Goal: Information Seeking & Learning: Learn about a topic

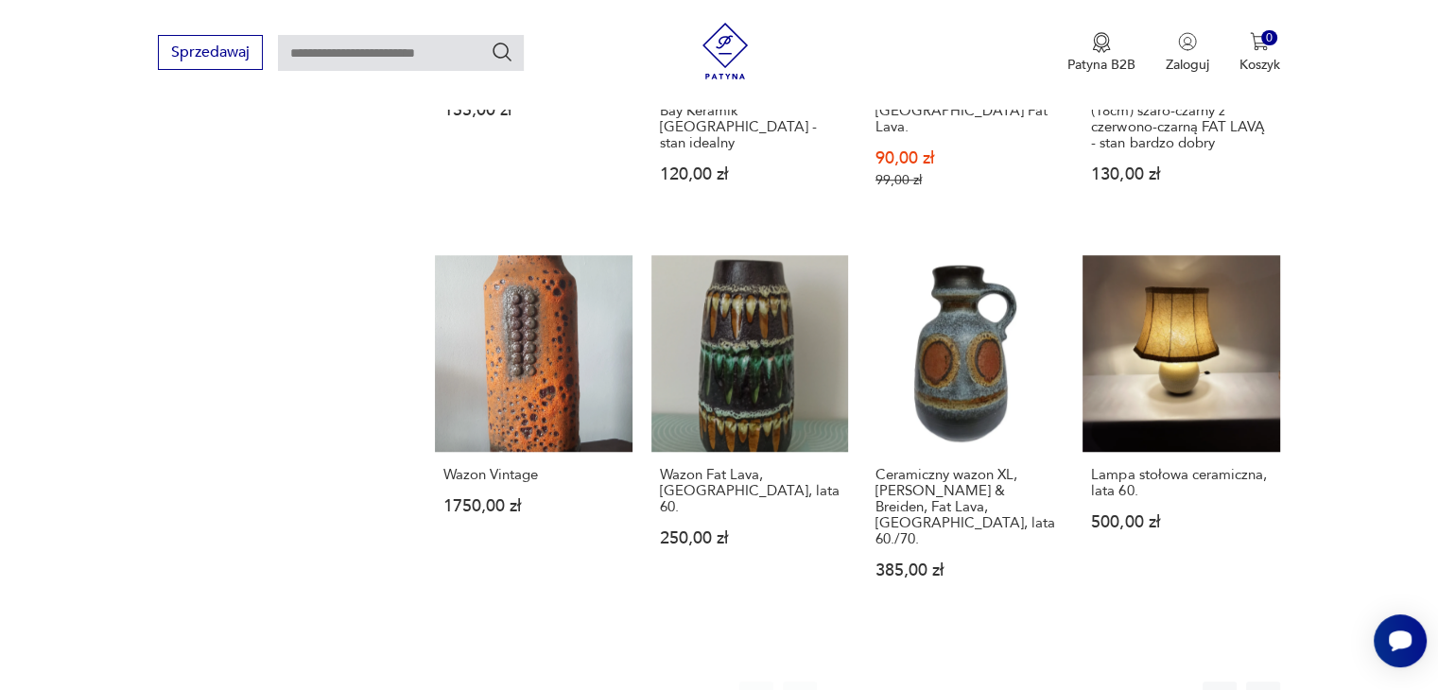
scroll to position [1300, 0]
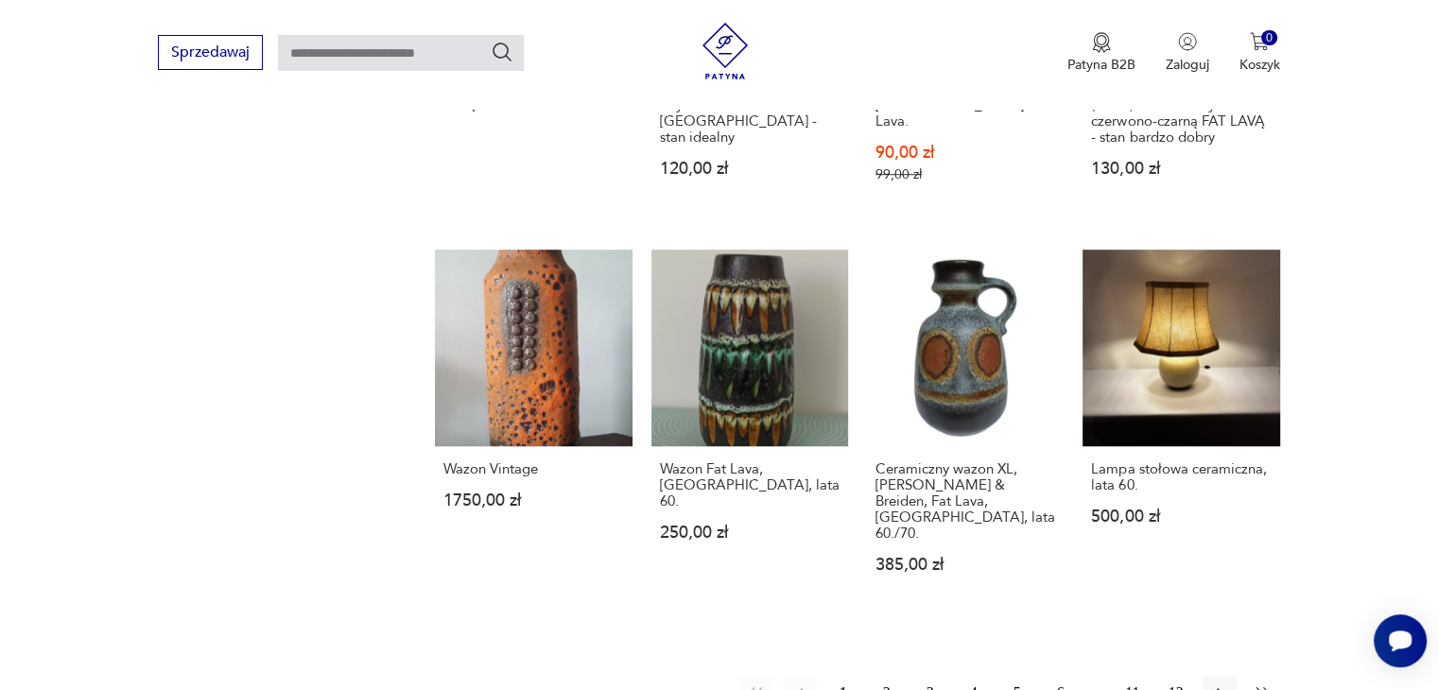
click at [1256, 684] on icon "button" at bounding box center [1263, 693] width 19 height 19
click at [885, 676] on button "2" at bounding box center [887, 693] width 34 height 34
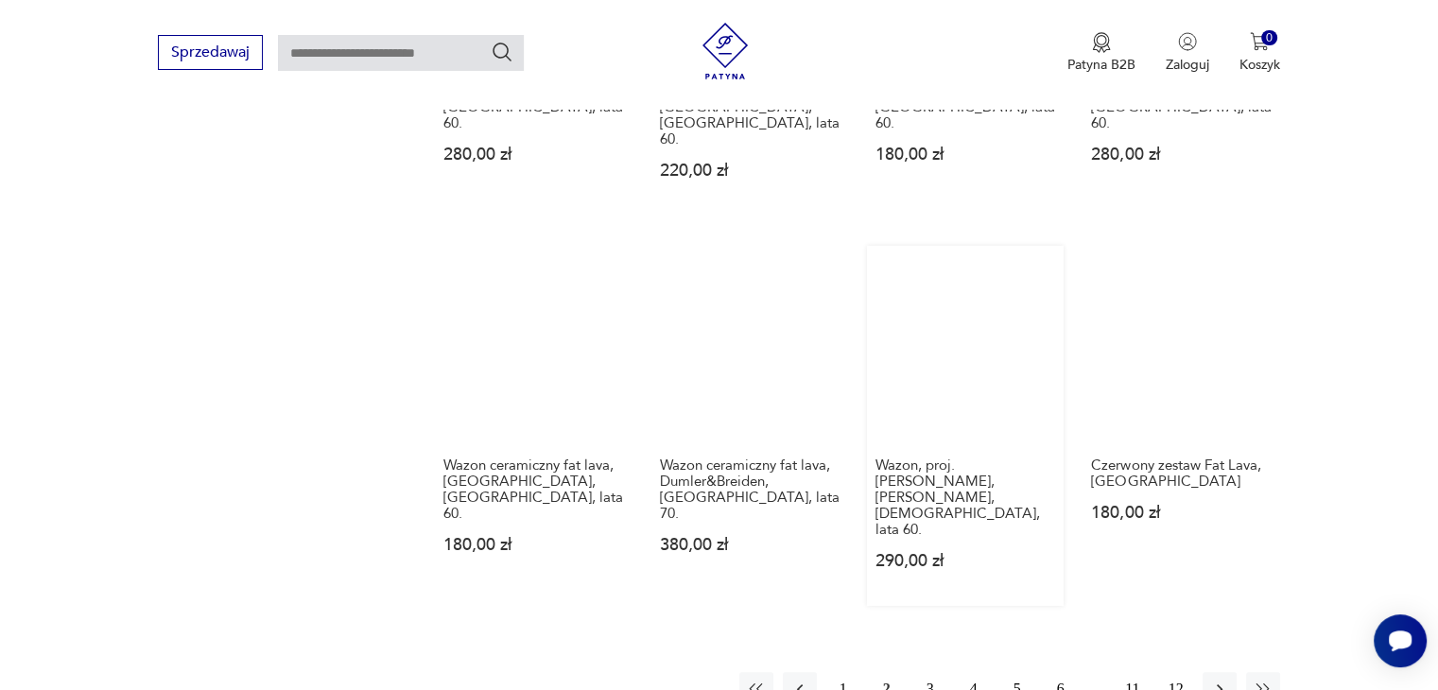
scroll to position [1395, 0]
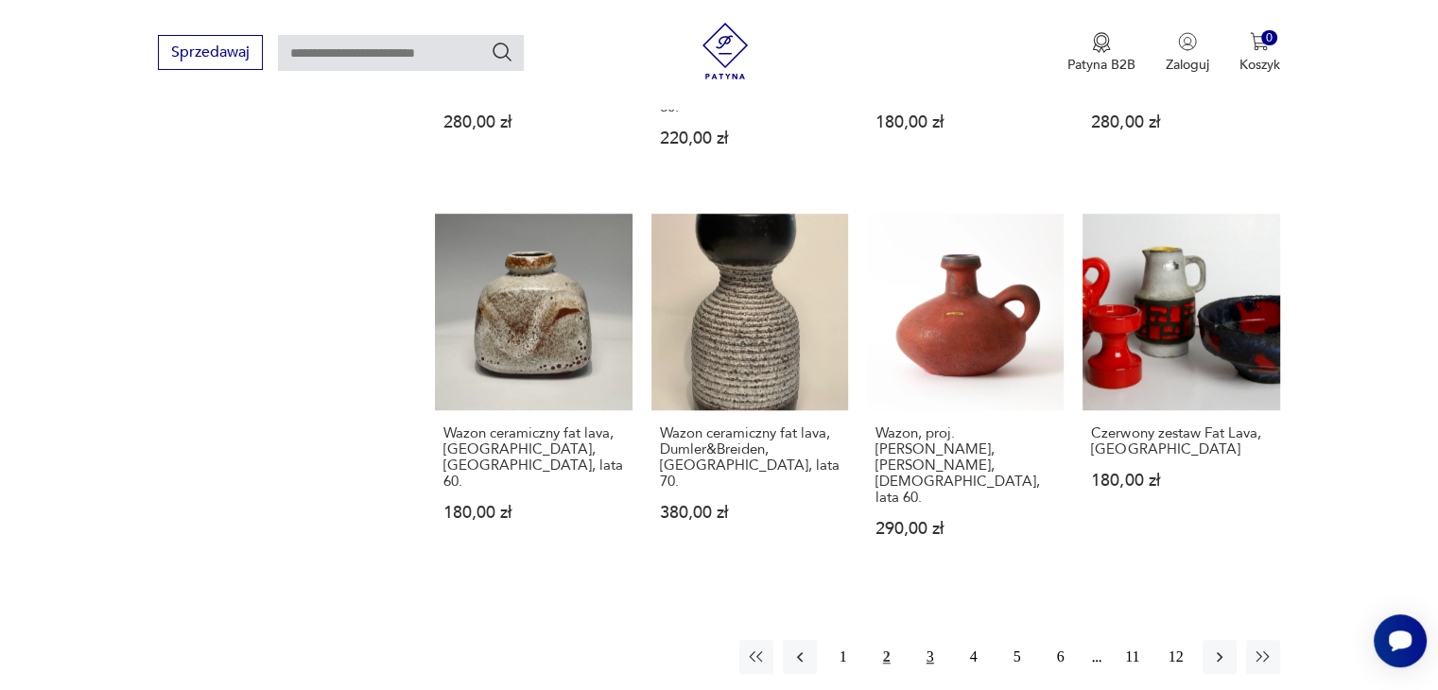
click at [934, 640] on button "3" at bounding box center [930, 657] width 34 height 34
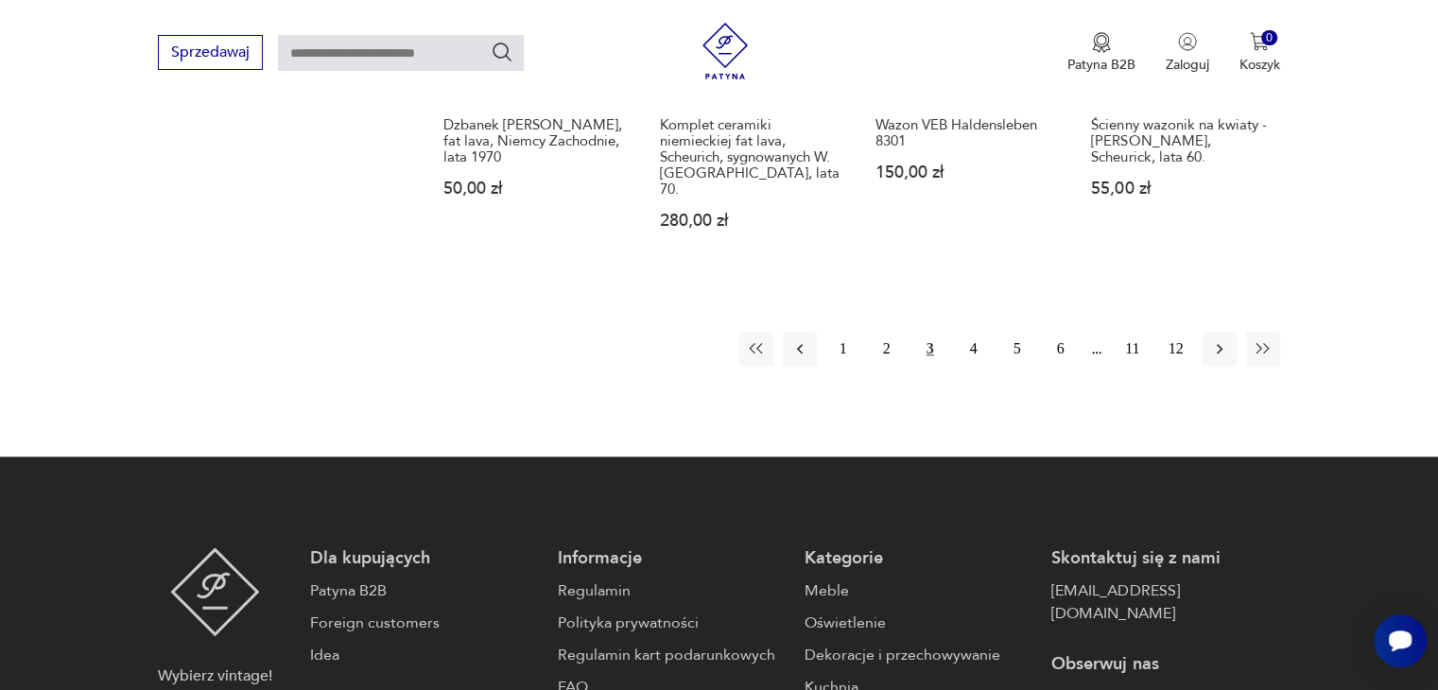
scroll to position [1678, 0]
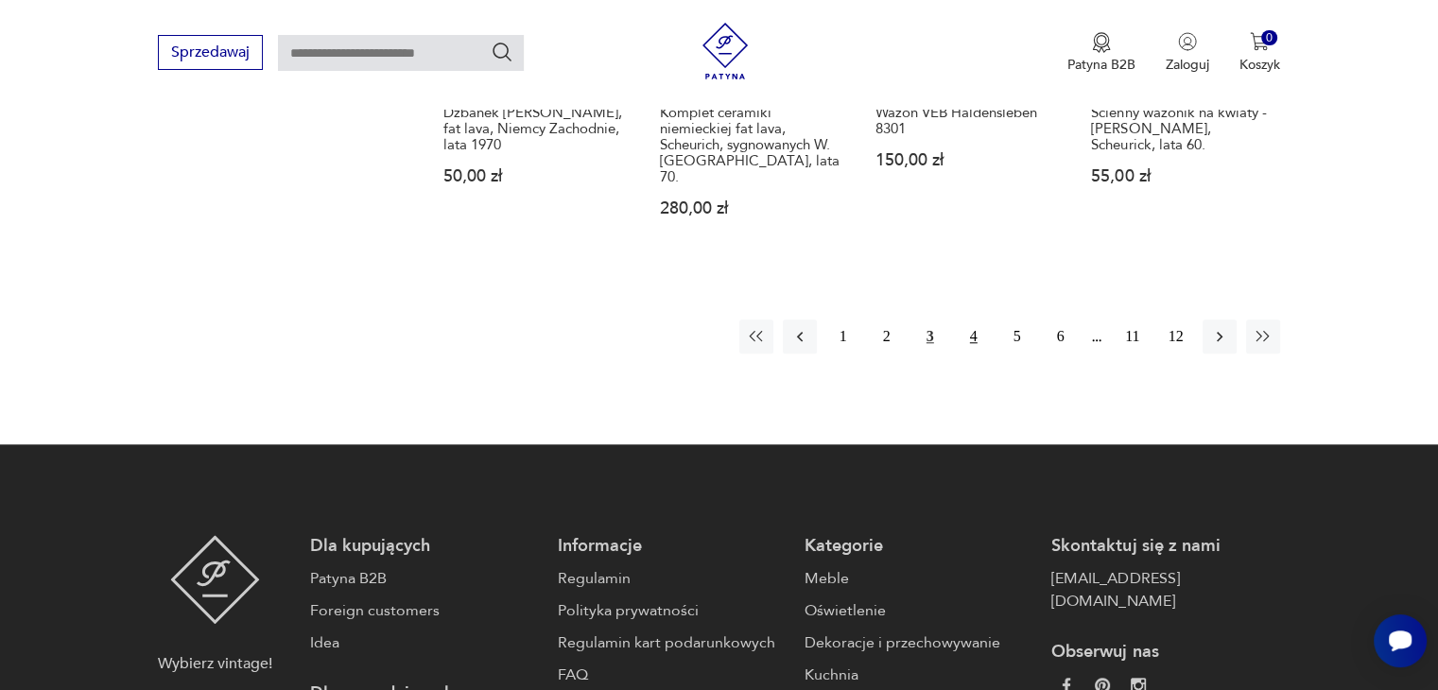
click at [972, 320] on button "4" at bounding box center [974, 337] width 34 height 34
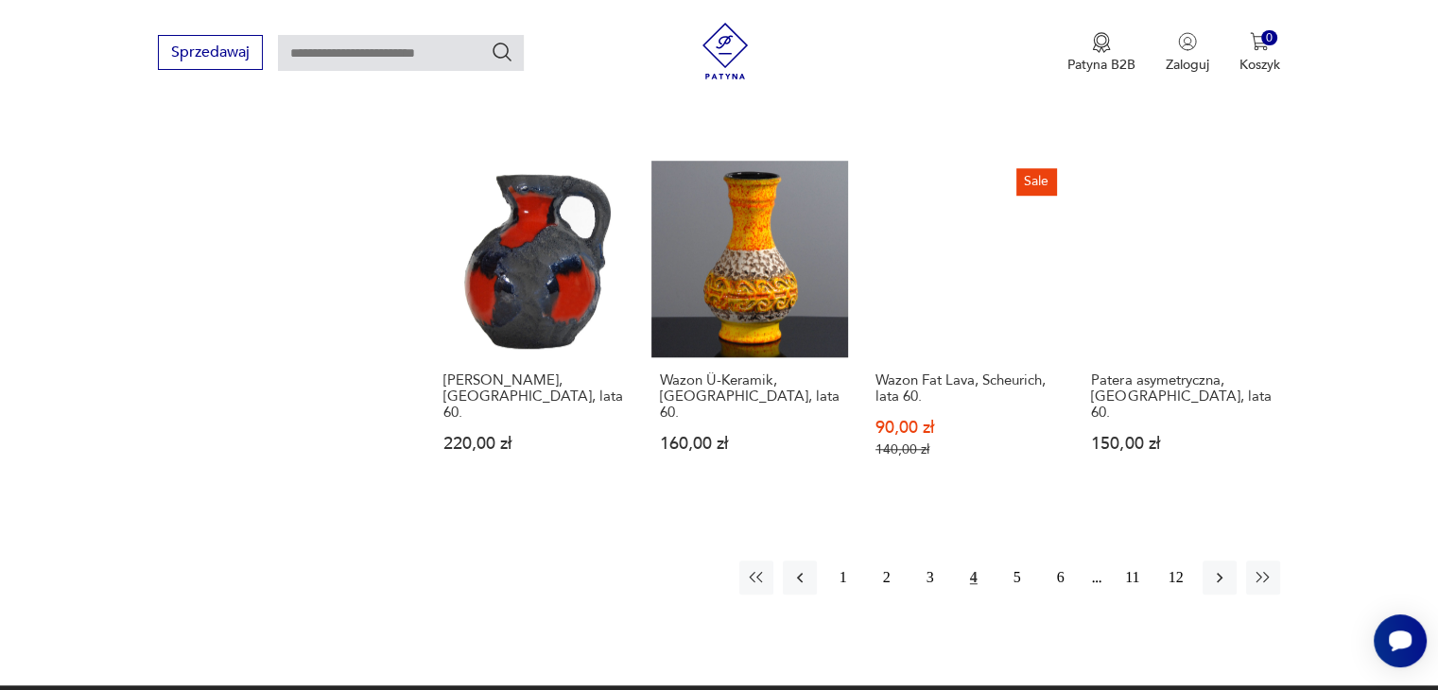
scroll to position [1489, 0]
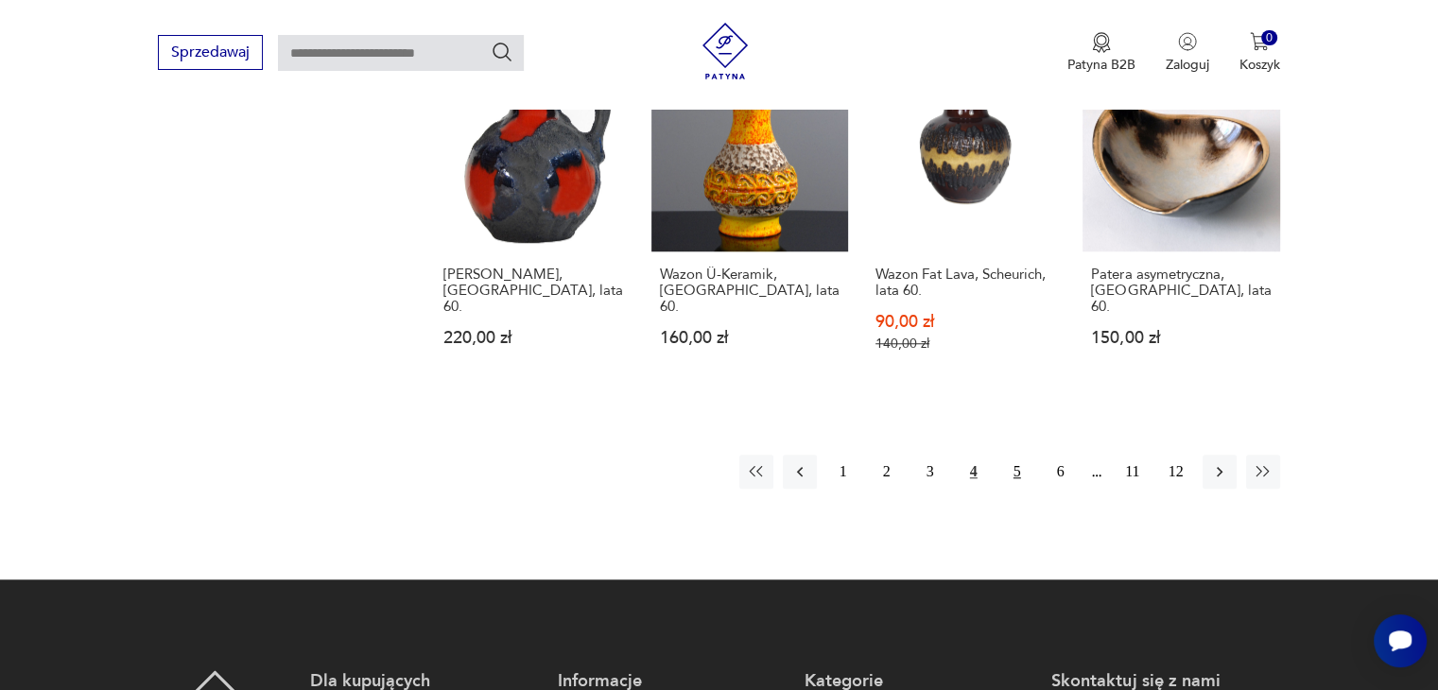
click at [1014, 455] on button "5" at bounding box center [1017, 472] width 34 height 34
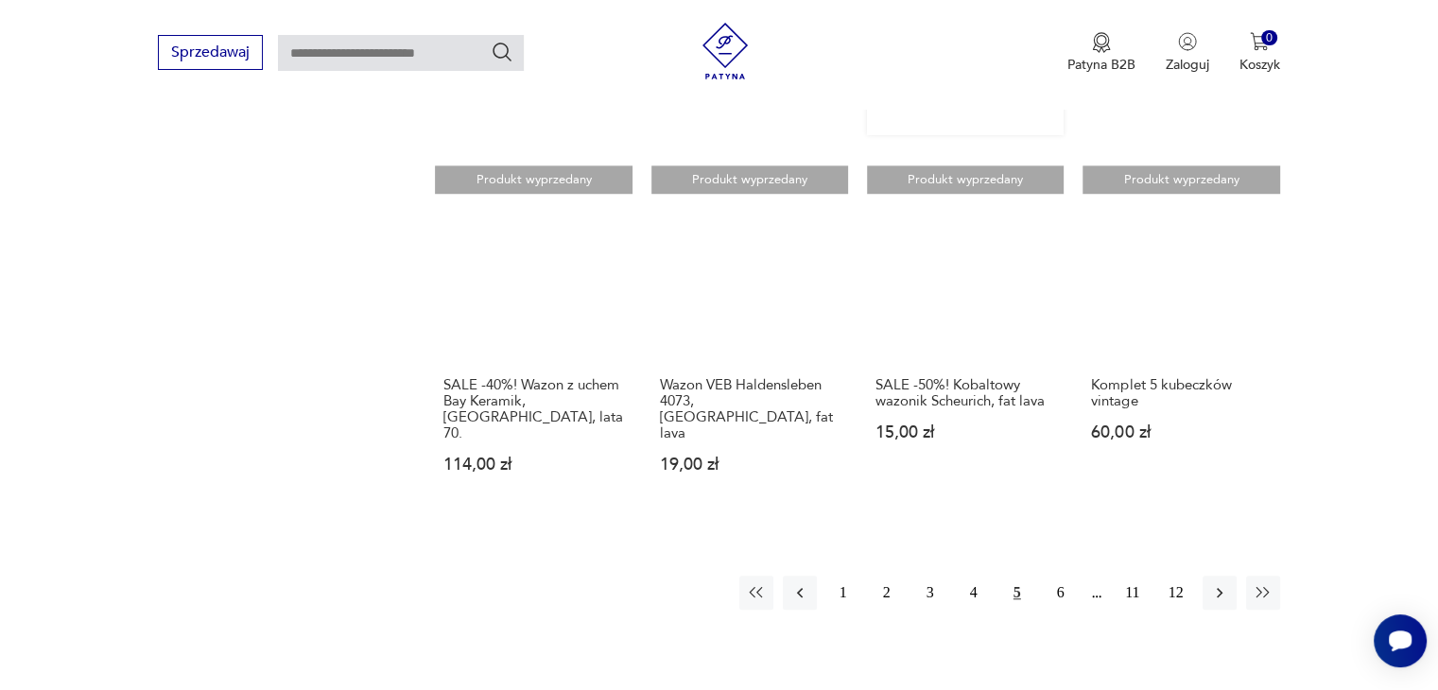
scroll to position [1489, 0]
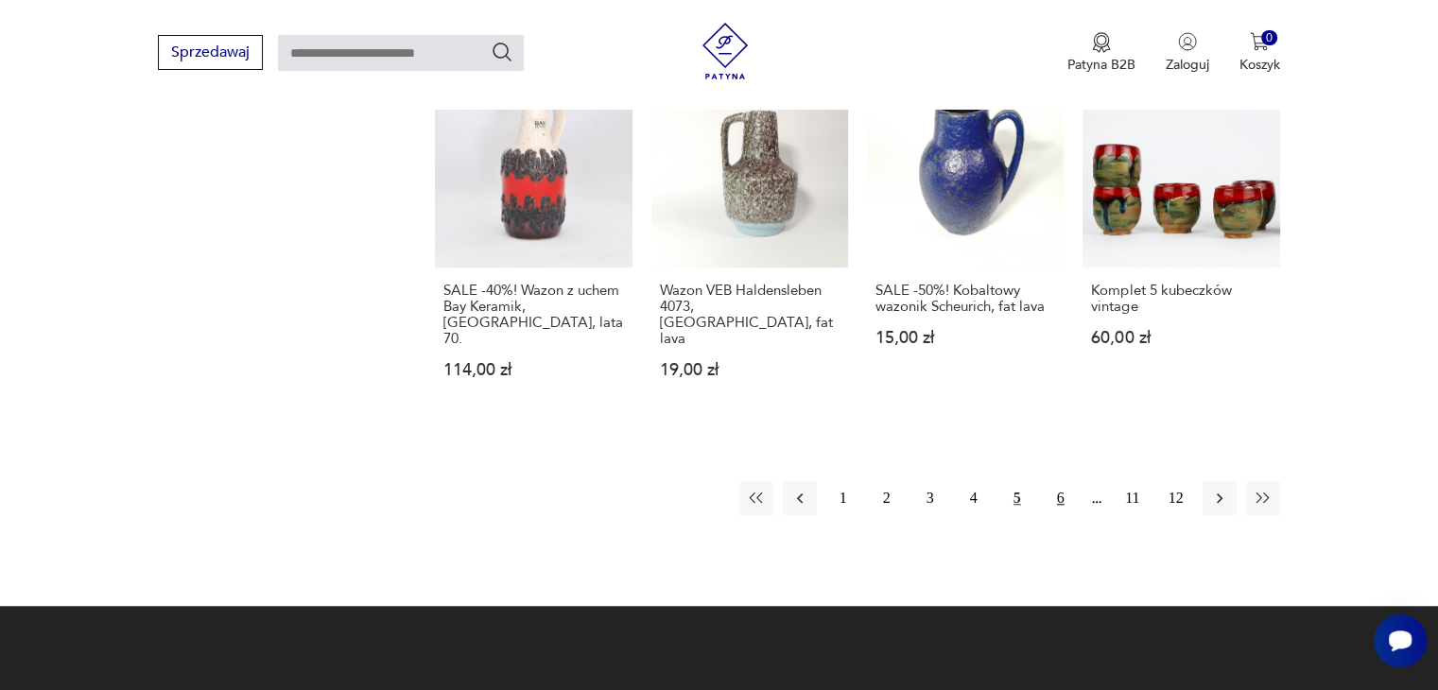
click at [1059, 481] on button "6" at bounding box center [1061, 498] width 34 height 34
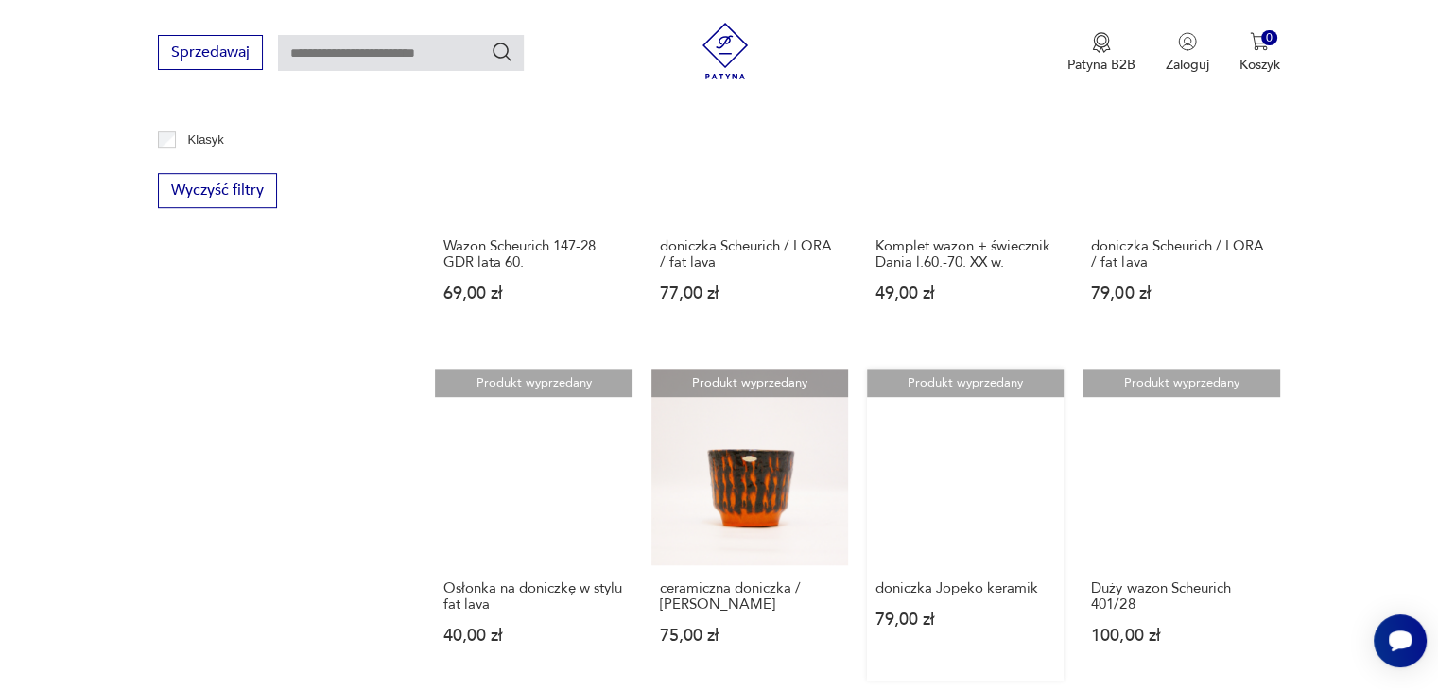
scroll to position [1395, 0]
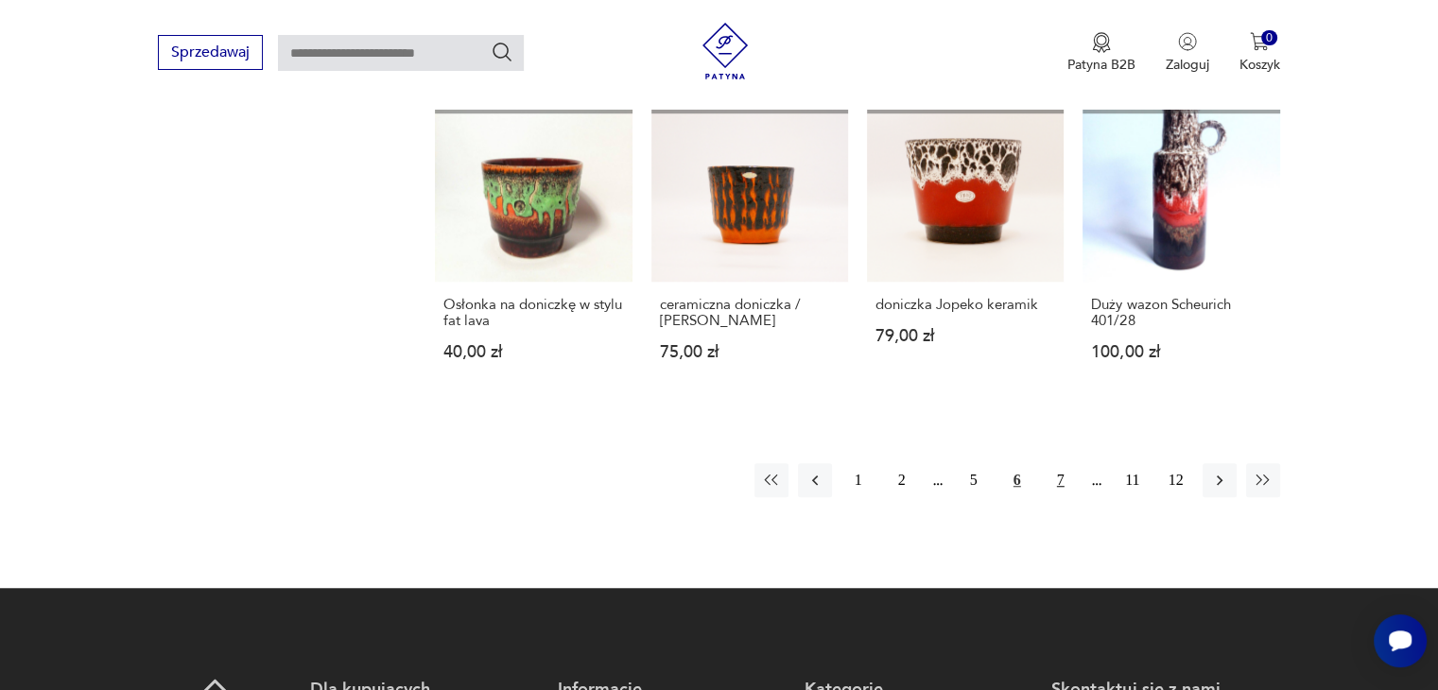
click at [1057, 480] on button "7" at bounding box center [1061, 480] width 34 height 34
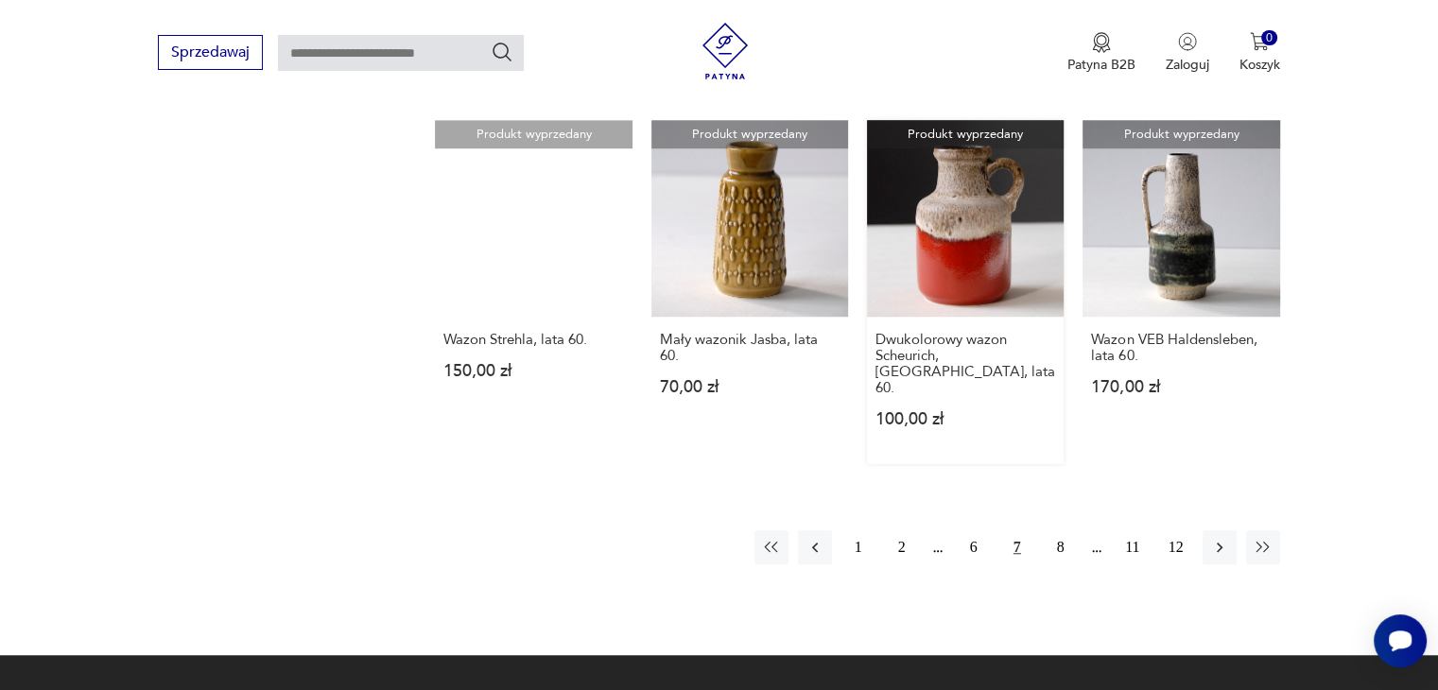
scroll to position [1395, 0]
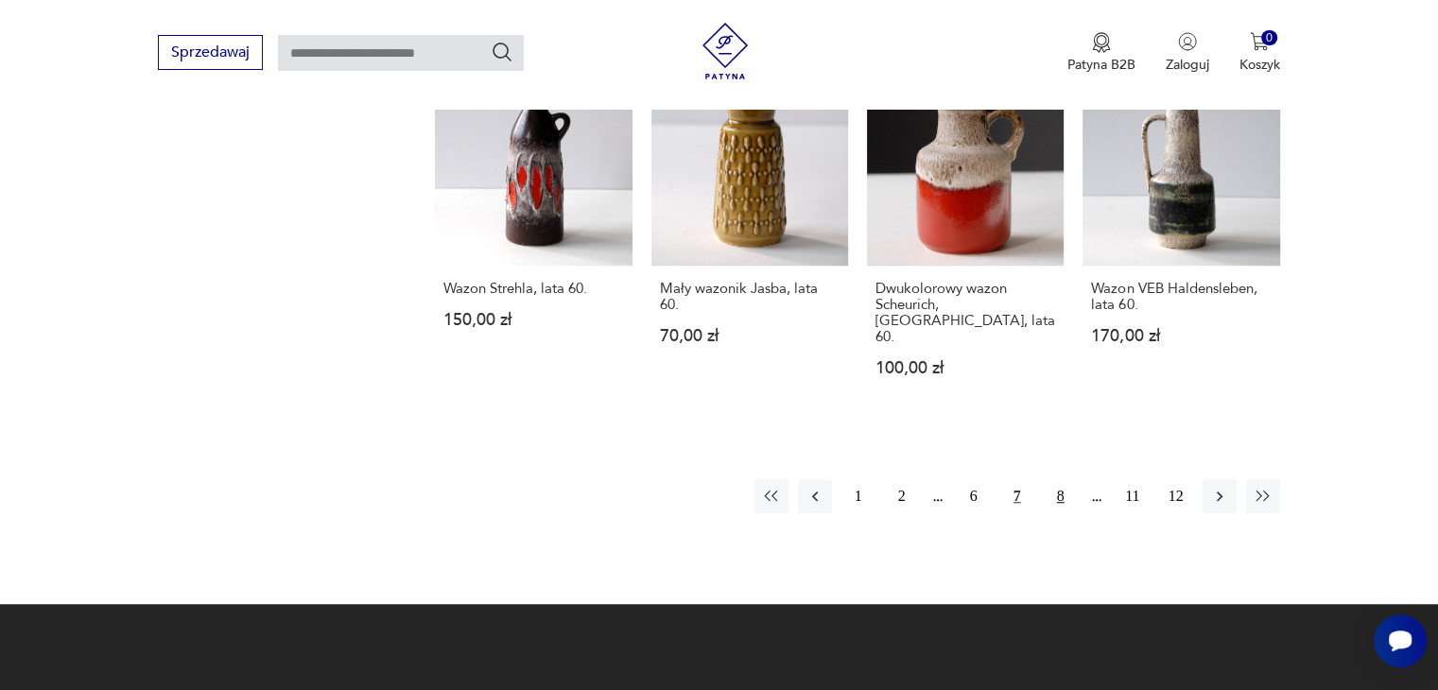
click at [1063, 479] on button "8" at bounding box center [1061, 496] width 34 height 34
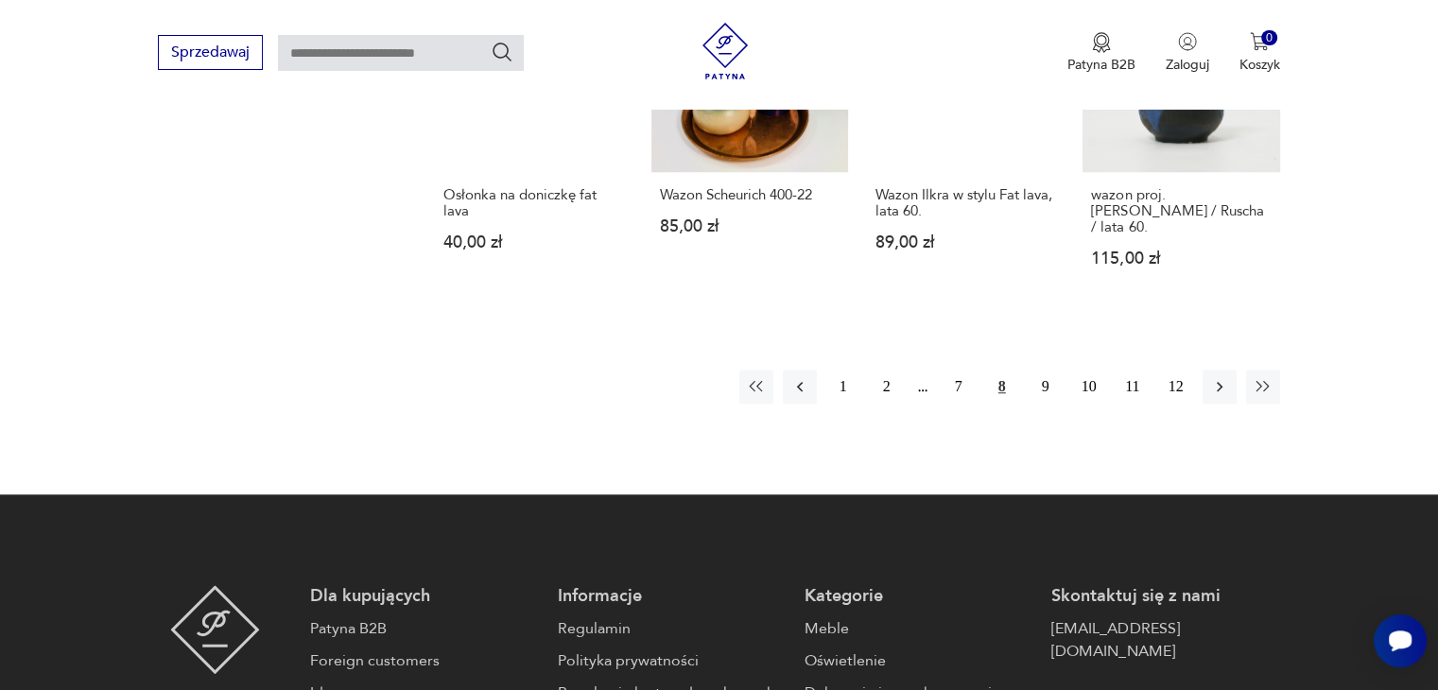
scroll to position [1489, 0]
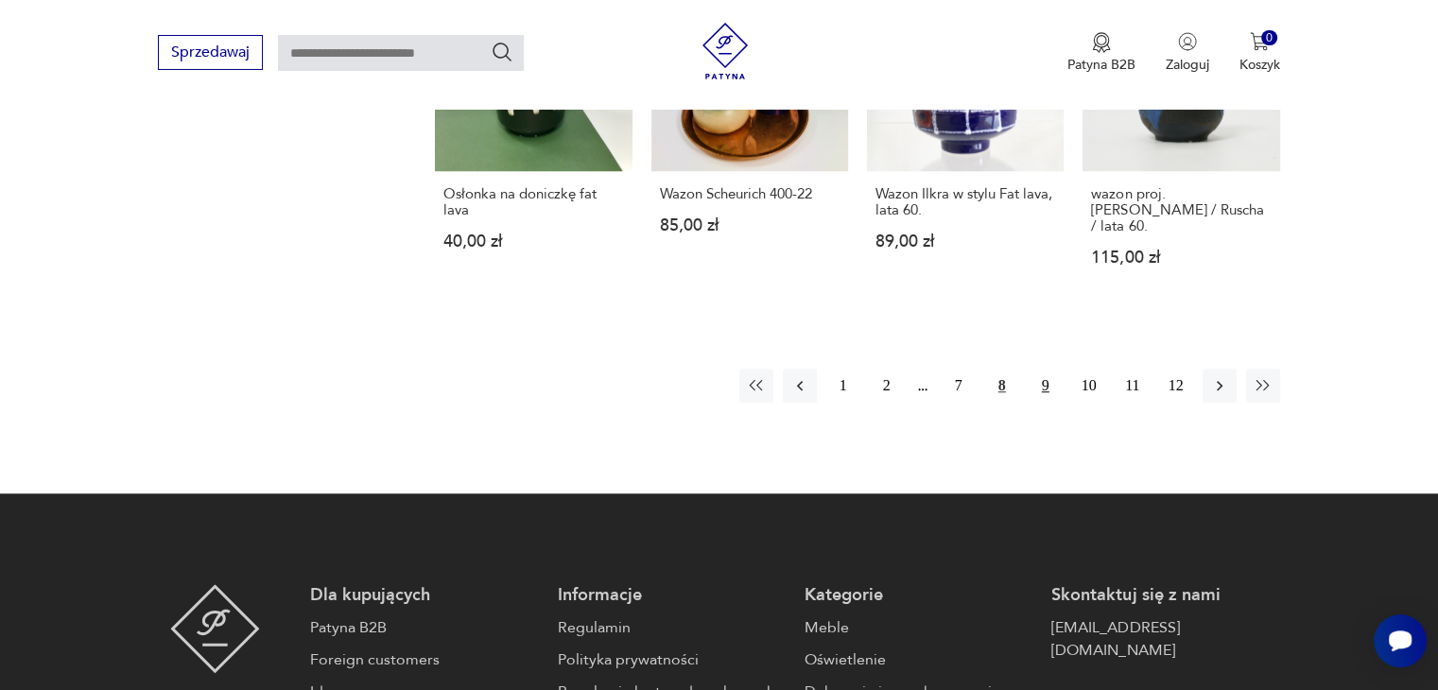
click at [1045, 369] on button "9" at bounding box center [1046, 386] width 34 height 34
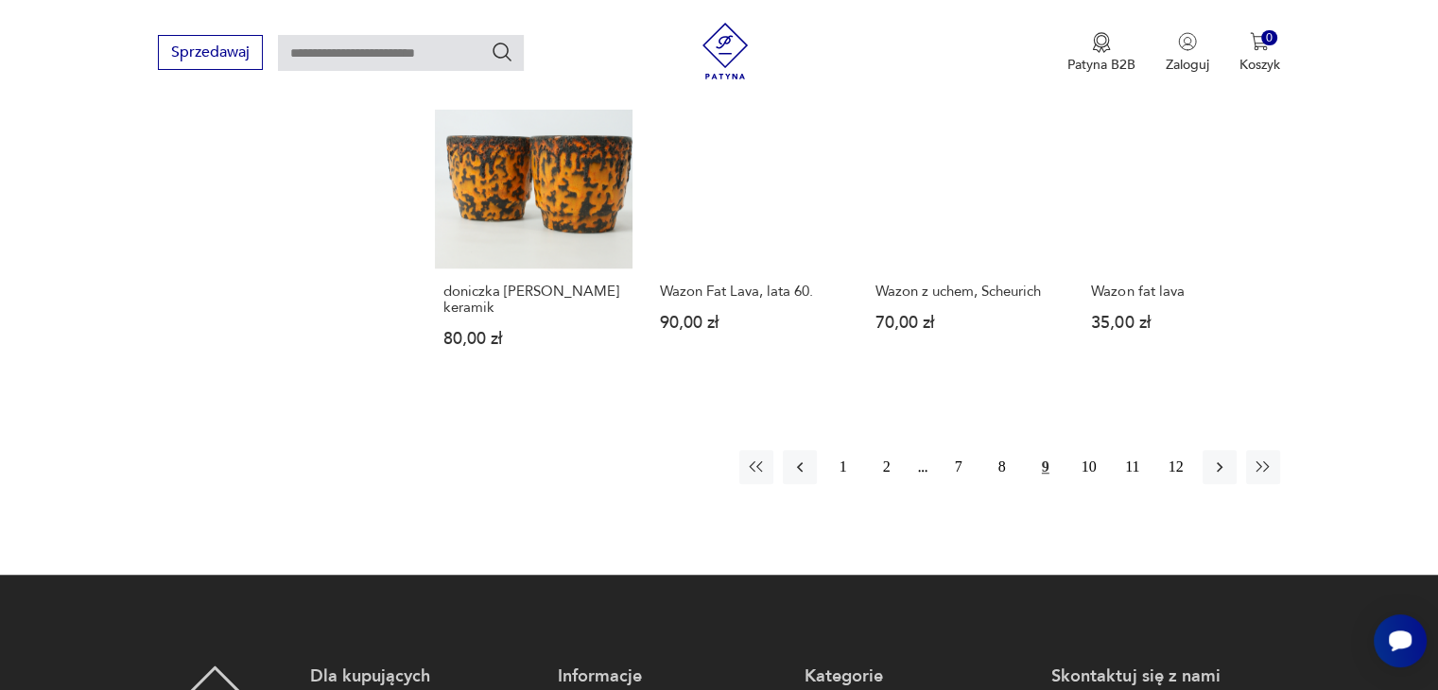
scroll to position [1489, 0]
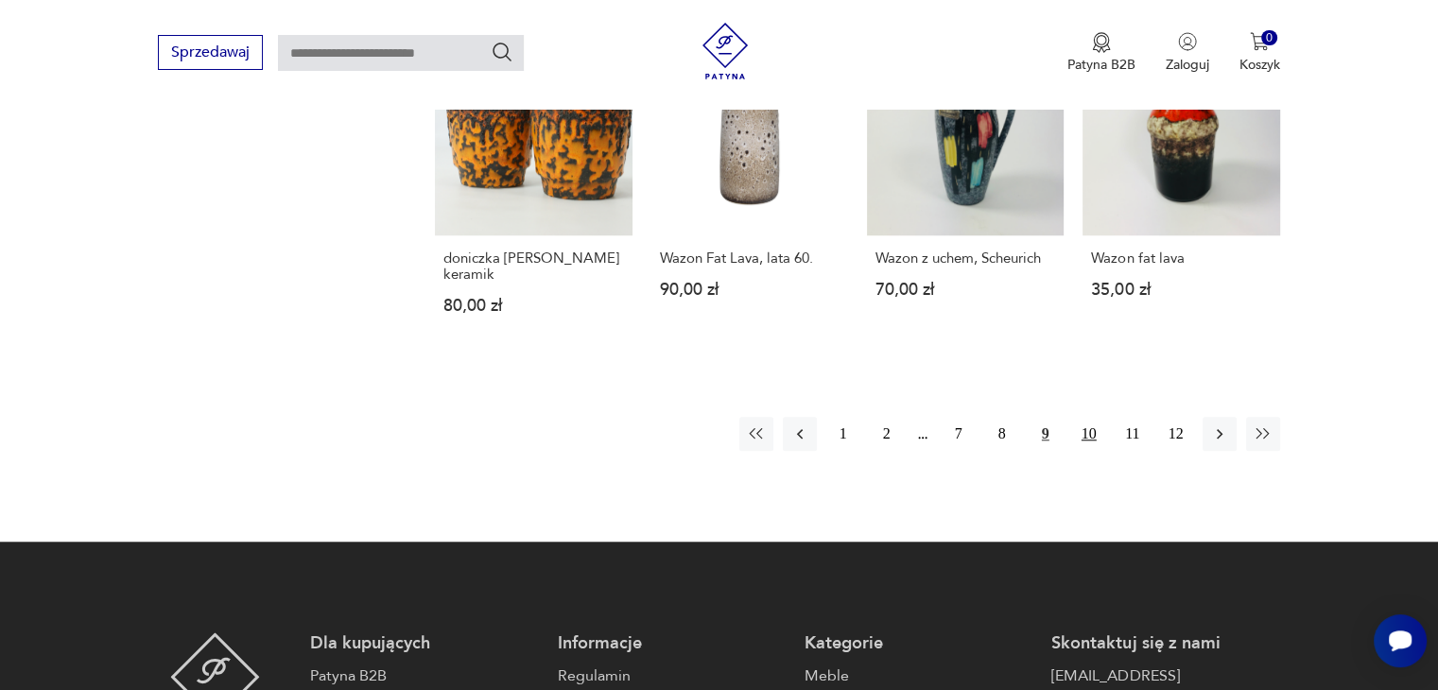
click at [1083, 417] on button "10" at bounding box center [1089, 434] width 34 height 34
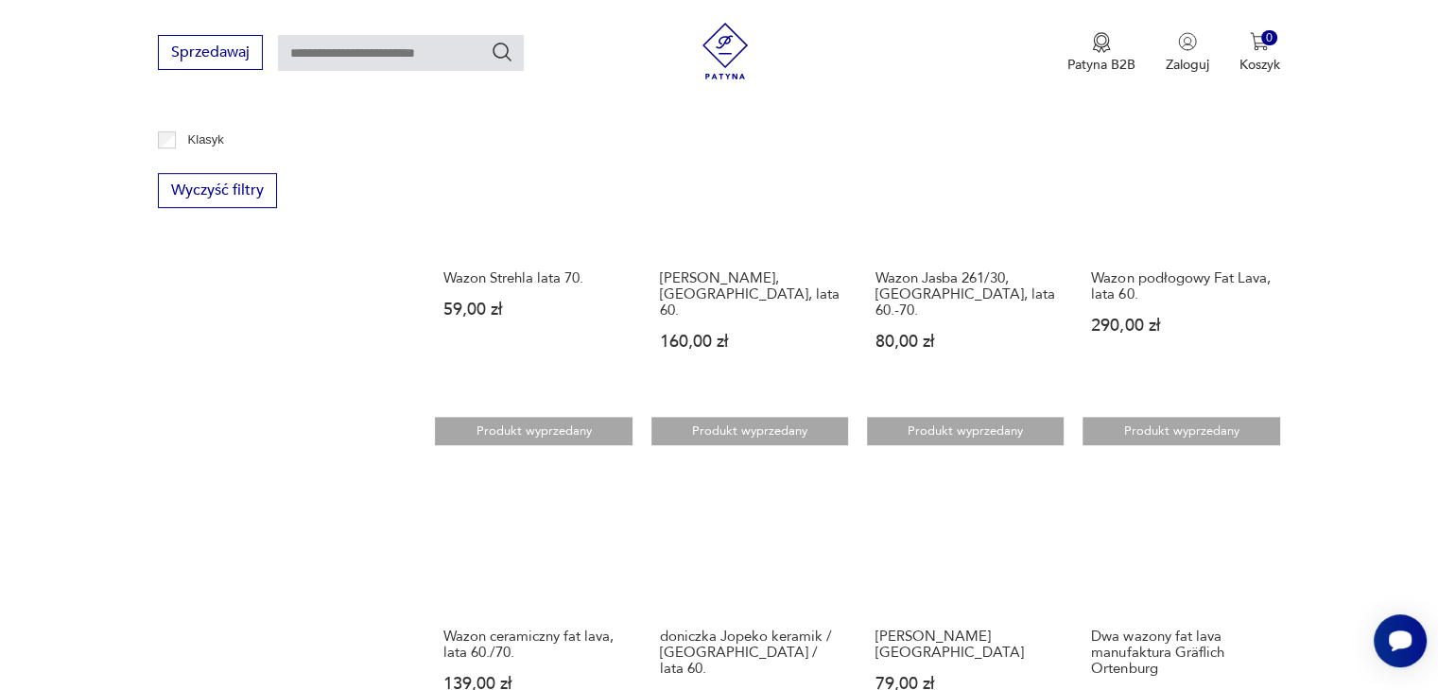
scroll to position [1300, 0]
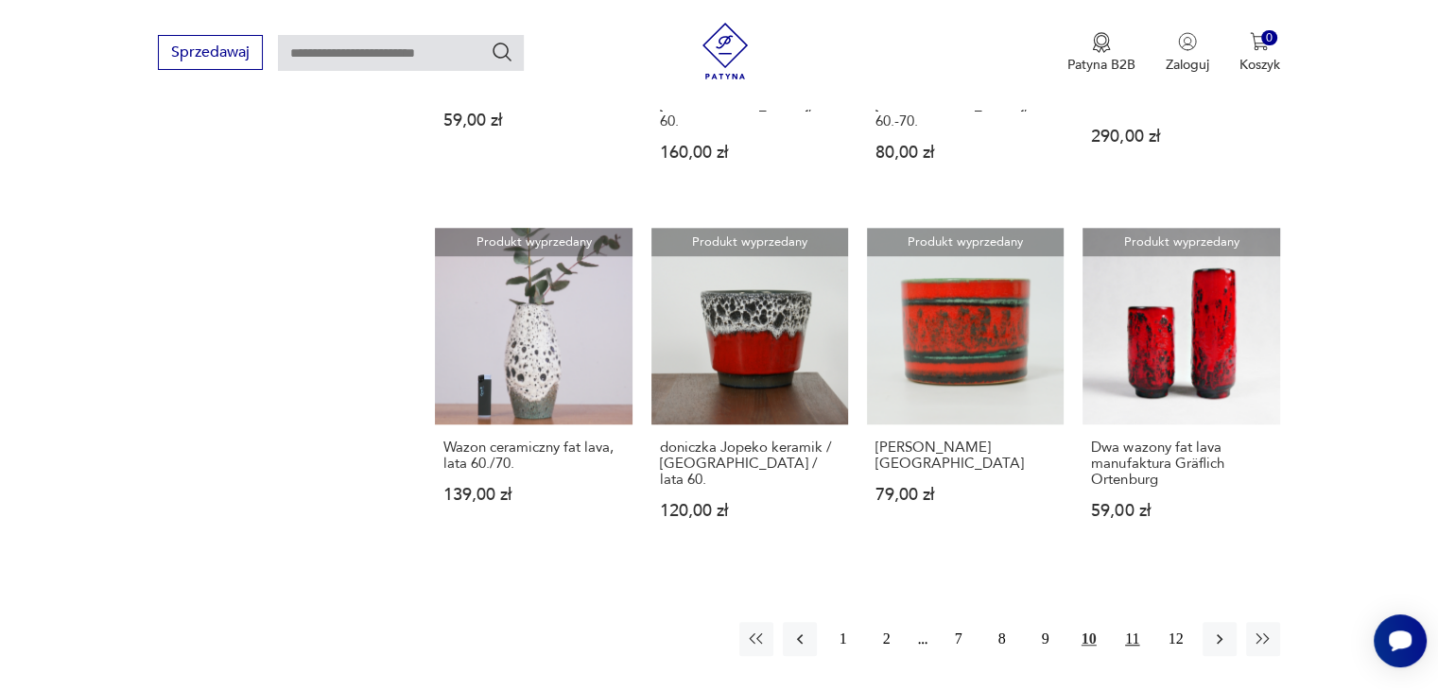
click at [1131, 622] on button "11" at bounding box center [1133, 639] width 34 height 34
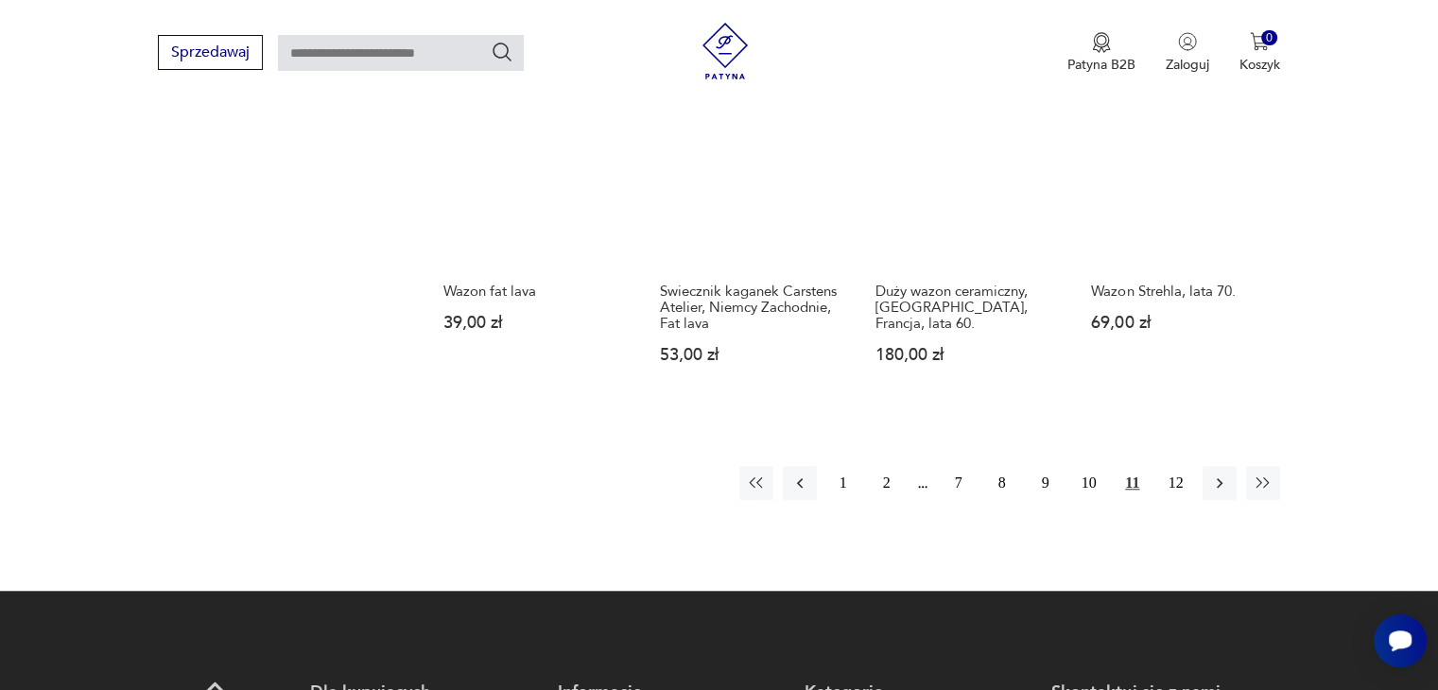
scroll to position [1489, 0]
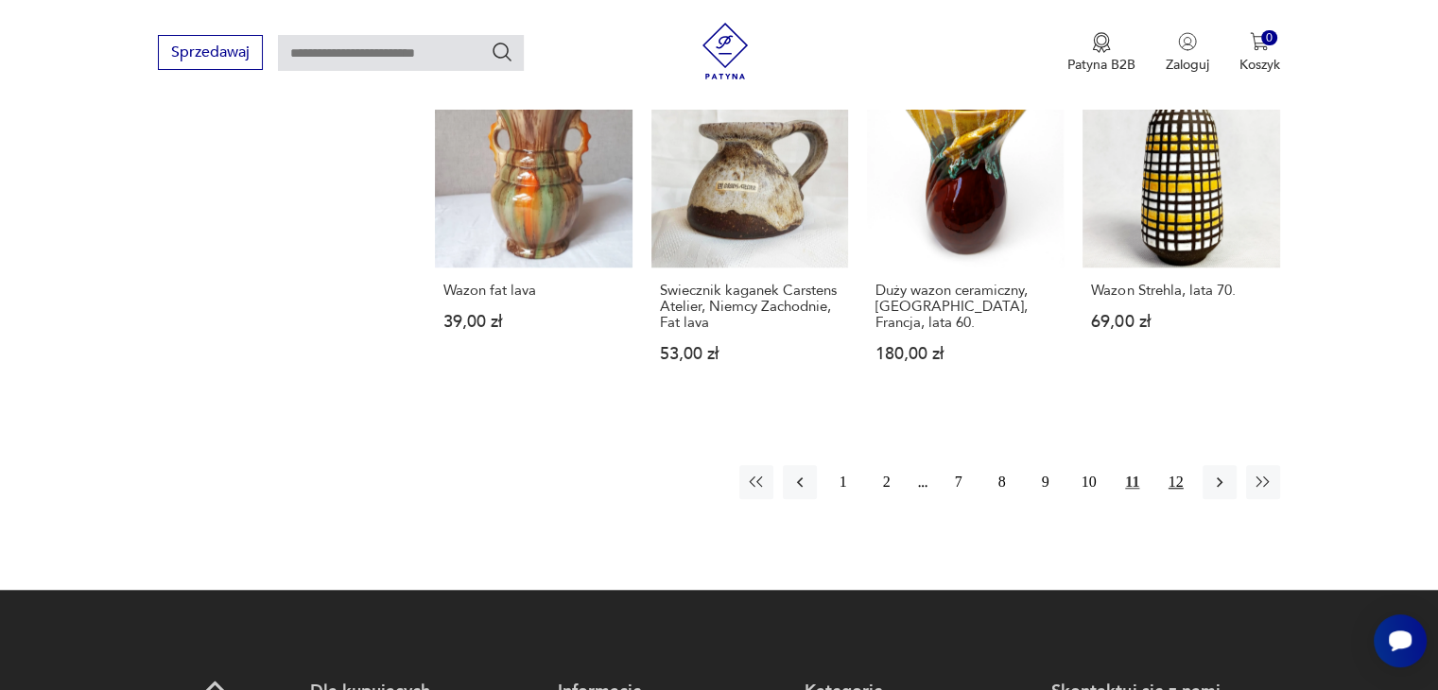
click at [1174, 465] on button "12" at bounding box center [1176, 482] width 34 height 34
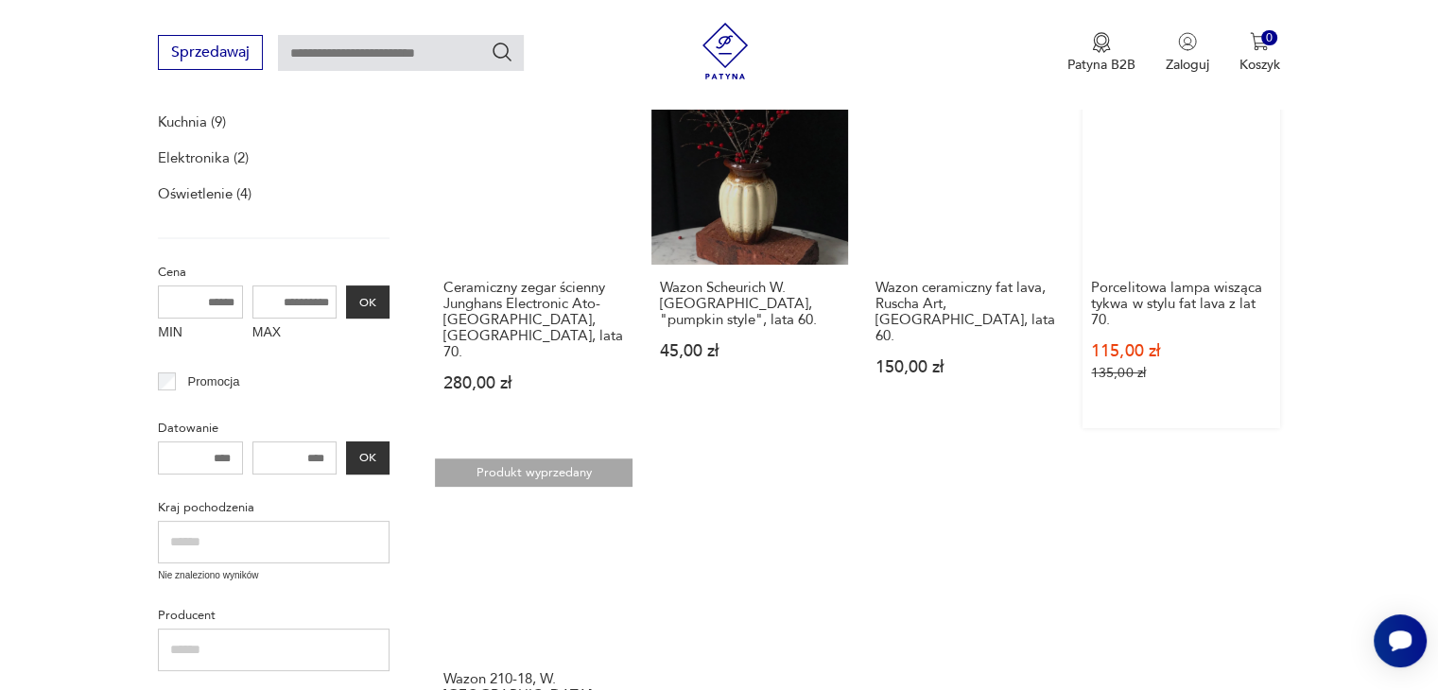
scroll to position [355, 0]
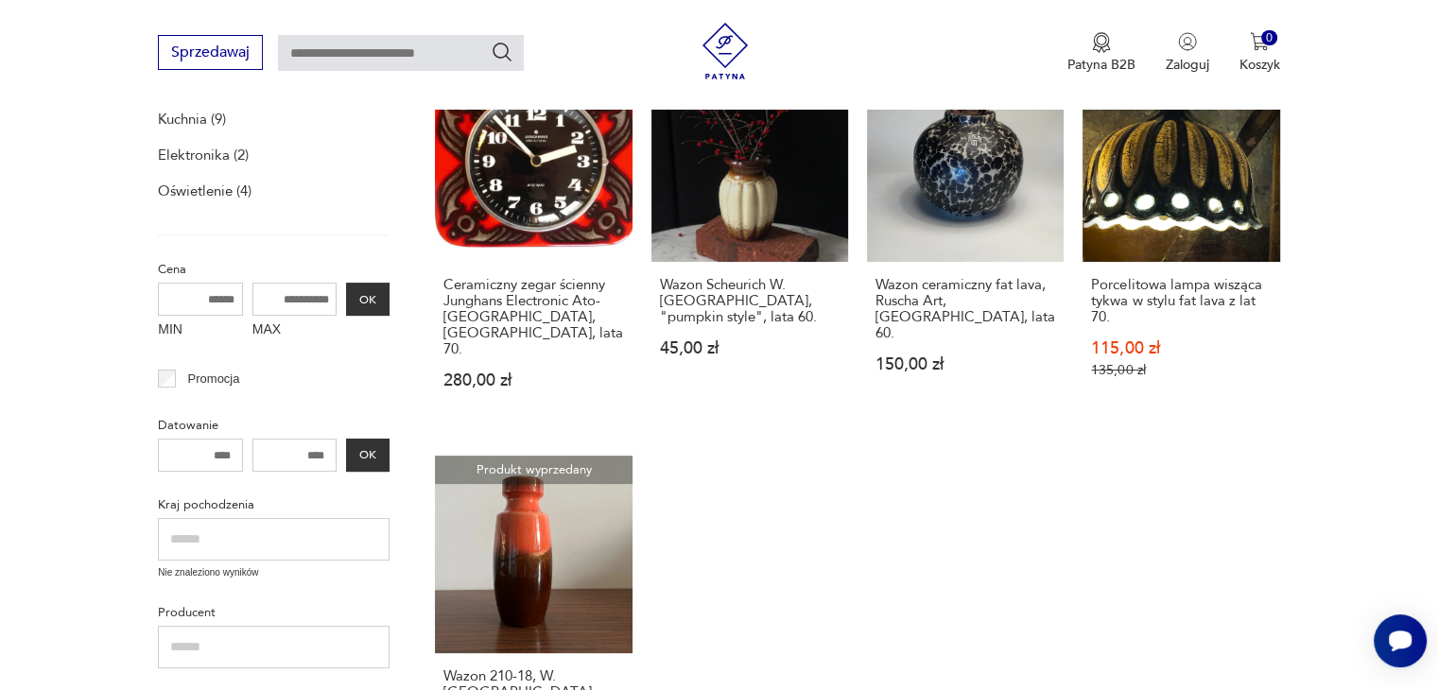
scroll to position [1271, 0]
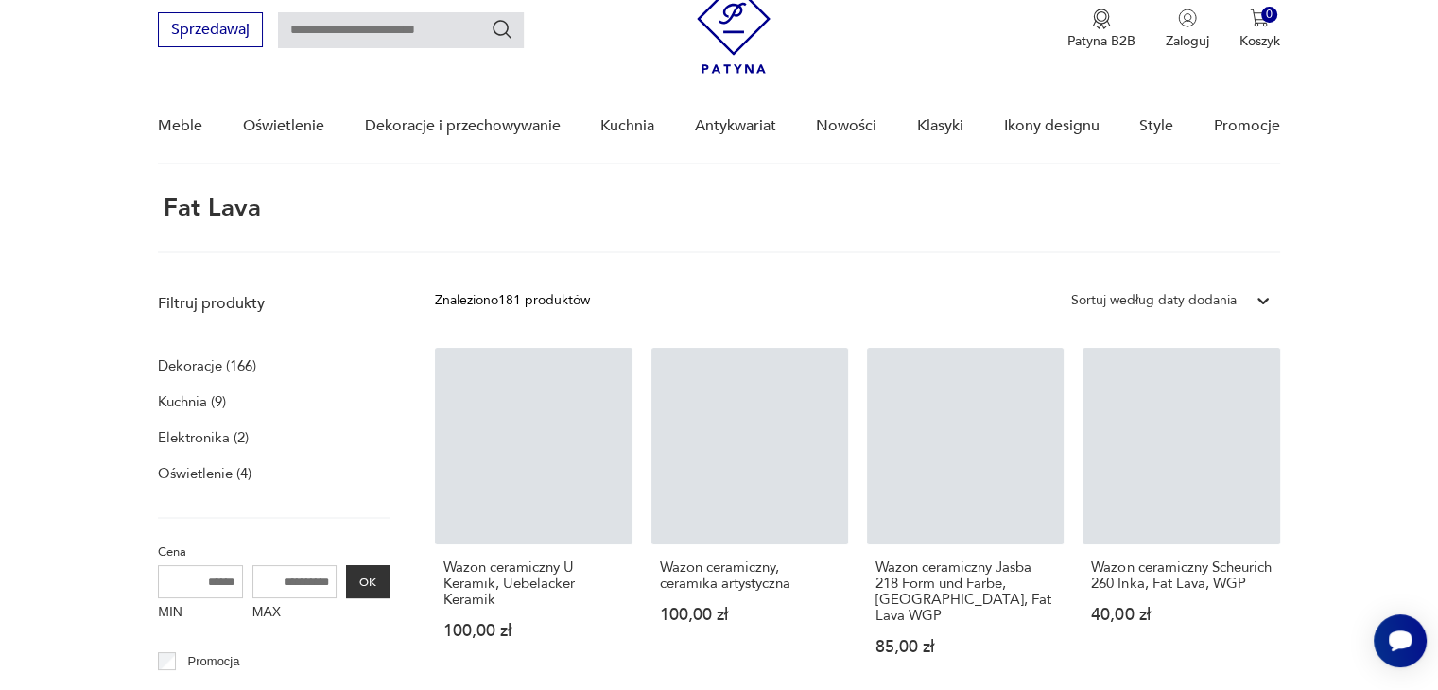
scroll to position [71, 0]
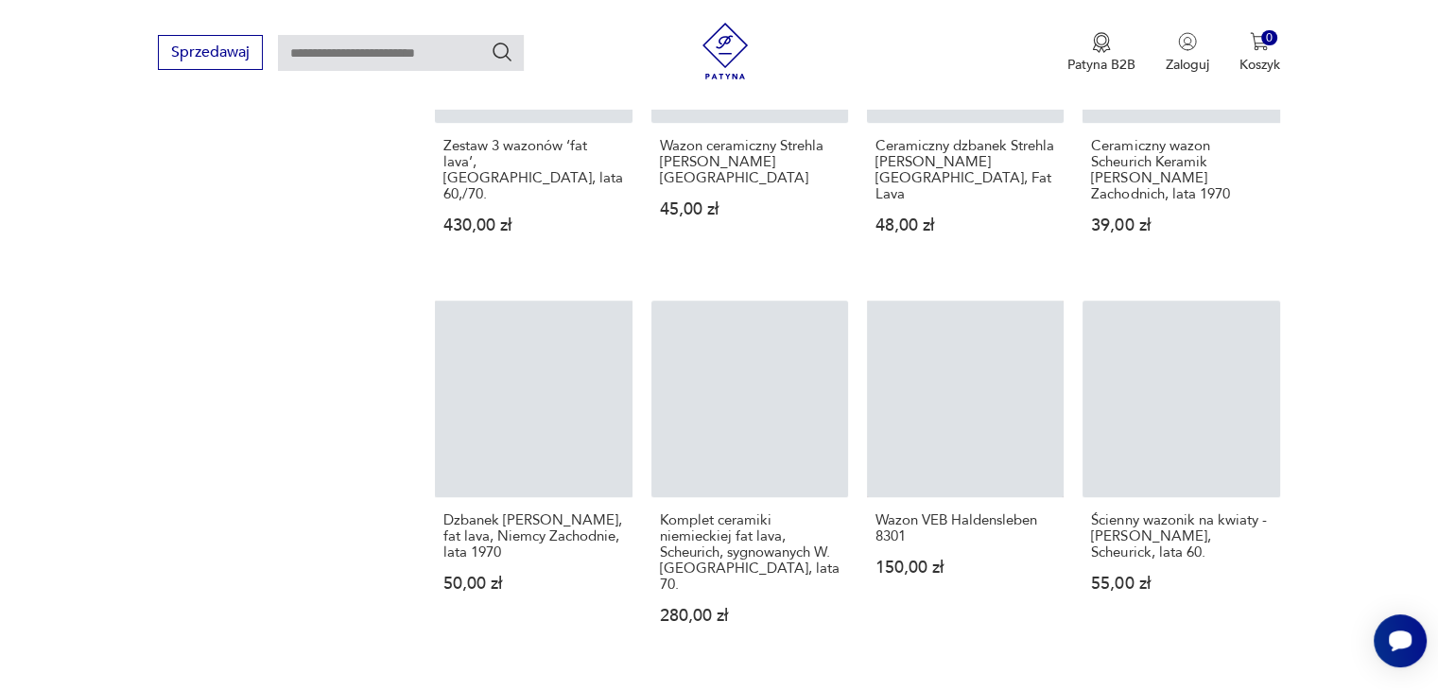
scroll to position [1678, 0]
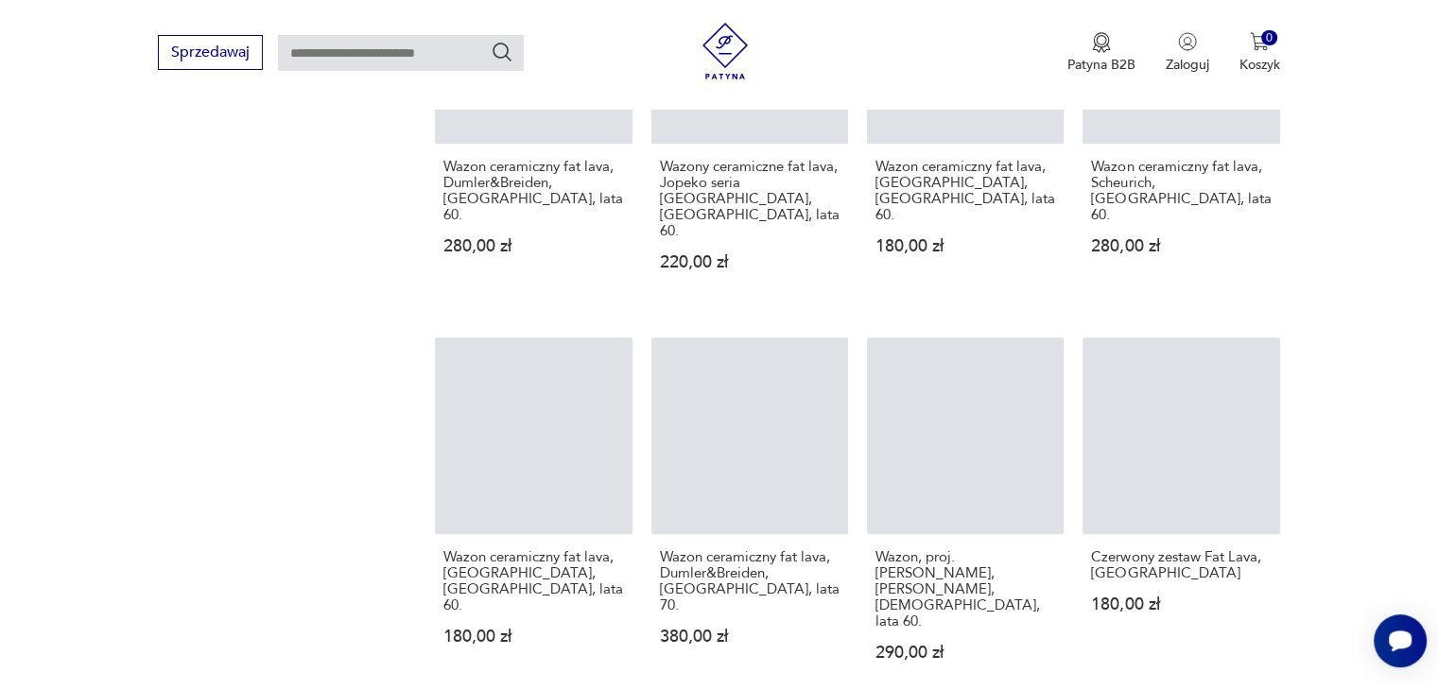
scroll to position [1395, 0]
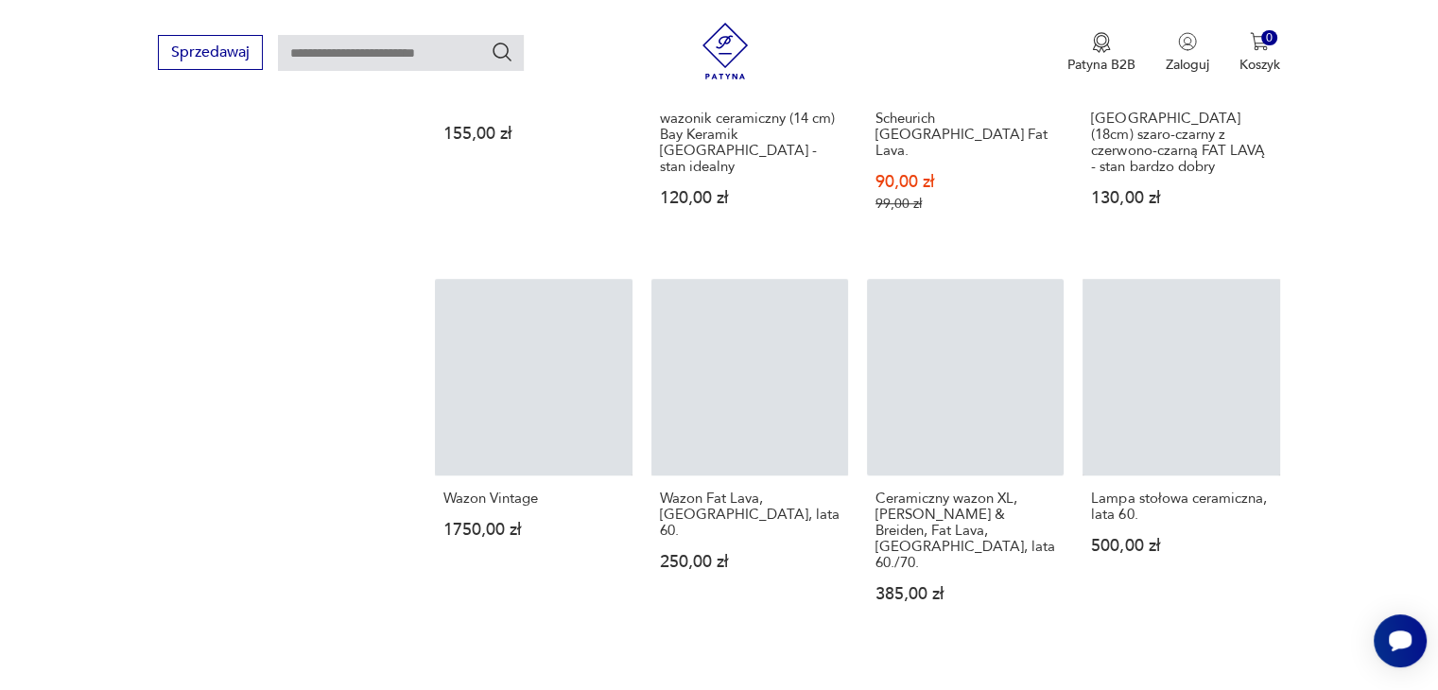
scroll to position [1300, 0]
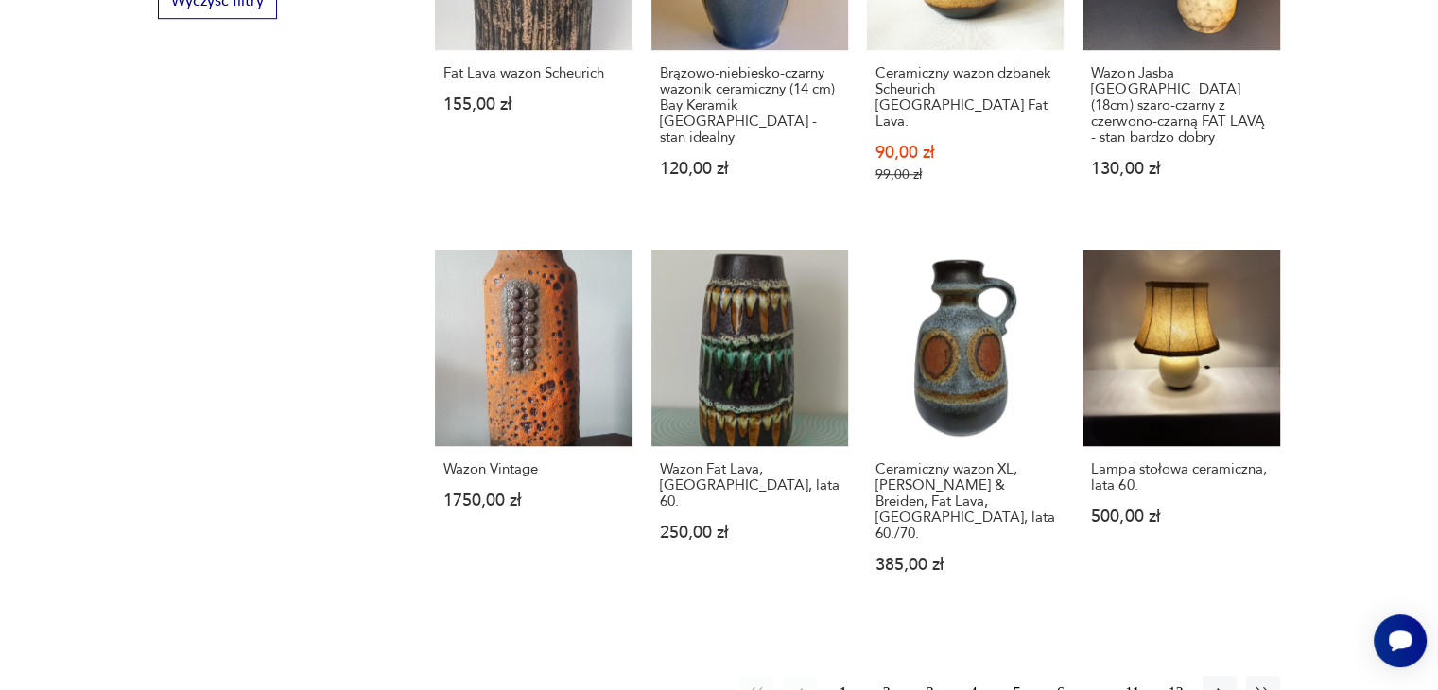
scroll to position [71, 0]
